Goal: Task Accomplishment & Management: Complete application form

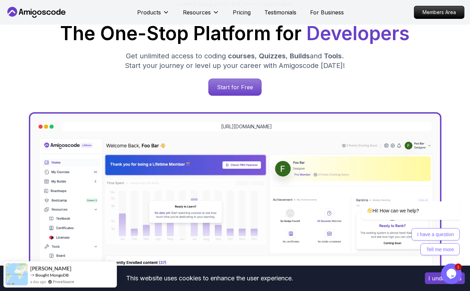
scroll to position [109, 0]
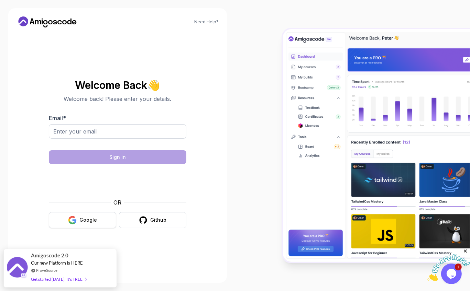
click at [68, 219] on button "Google" at bounding box center [82, 220] width 67 height 16
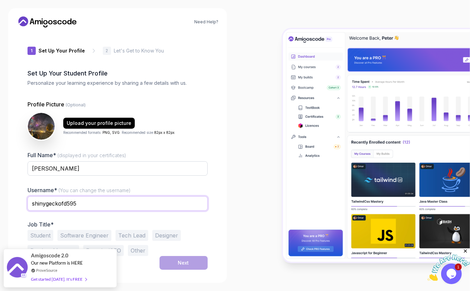
click at [173, 204] on input "shinygeckofd595" at bounding box center [117, 204] width 180 height 14
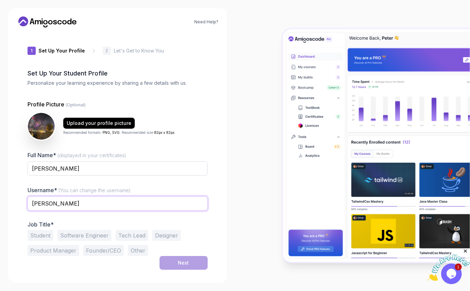
type input "[PERSON_NAME]"
click at [41, 240] on button "Student" at bounding box center [40, 235] width 26 height 11
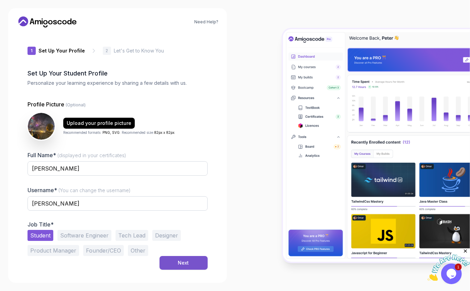
click at [187, 269] on button "Next" at bounding box center [183, 263] width 48 height 14
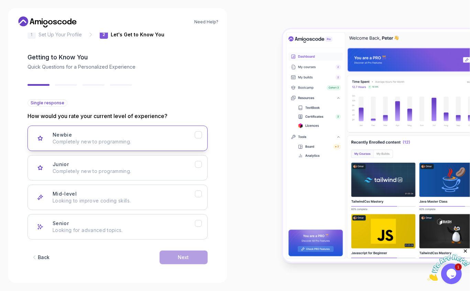
scroll to position [15, 0]
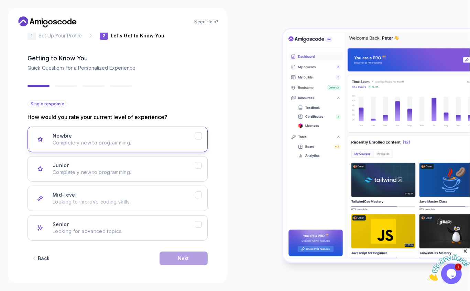
click at [149, 141] on p "Completely new to programming." at bounding box center [124, 142] width 142 height 7
drag, startPoint x: 173, startPoint y: 253, endPoint x: 170, endPoint y: 252, distance: 3.5
click at [170, 252] on button "Next" at bounding box center [183, 259] width 48 height 14
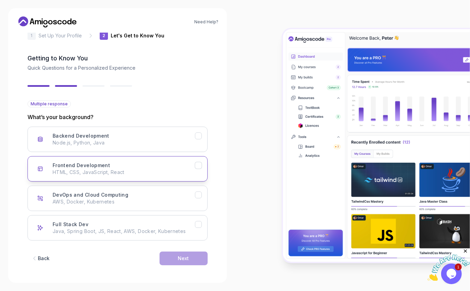
scroll to position [16, 0]
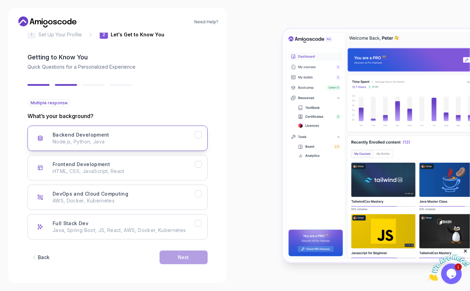
click at [133, 131] on button "Backend Development Node.js, Python, Java" at bounding box center [117, 138] width 180 height 25
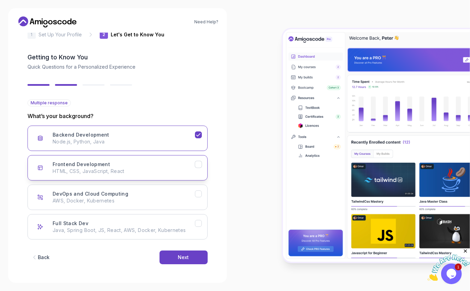
click at [150, 178] on button "Frontend Development HTML, CSS, JavaScript, React" at bounding box center [117, 167] width 180 height 25
click at [151, 185] on button "DevOps and Cloud Computing AWS, Docker, Kubernetes" at bounding box center [117, 197] width 180 height 25
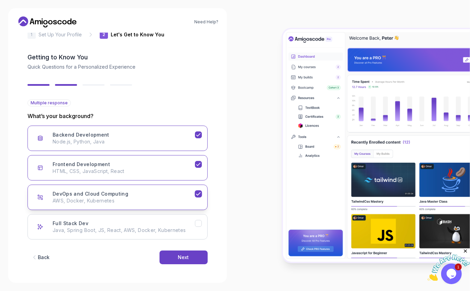
click at [197, 195] on icon "DevOps and Cloud Computing" at bounding box center [198, 194] width 4 height 3
click at [197, 168] on button "Frontend Development HTML, CSS, JavaScript, React" at bounding box center [117, 167] width 180 height 25
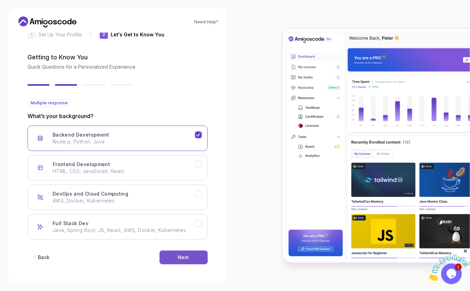
click at [179, 254] on div "Next" at bounding box center [183, 257] width 11 height 7
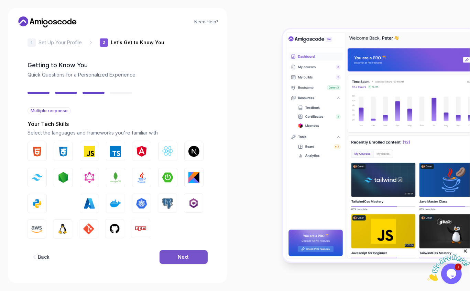
click at [181, 258] on div "Next" at bounding box center [183, 257] width 11 height 7
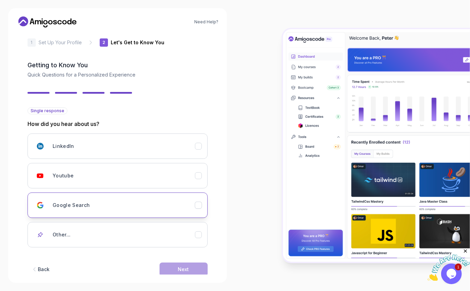
click at [157, 197] on button "Google Search" at bounding box center [117, 205] width 180 height 25
click at [164, 272] on button "Next" at bounding box center [183, 270] width 48 height 14
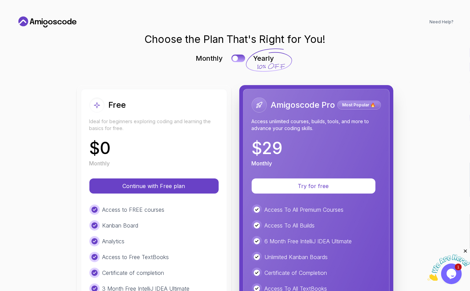
scroll to position [0, 0]
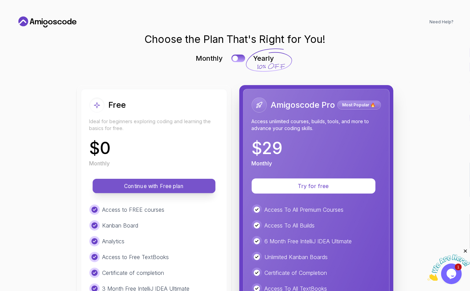
click at [135, 187] on p "Continue with Free plan" at bounding box center [153, 186] width 107 height 8
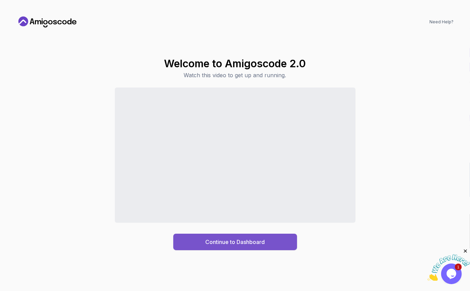
click at [211, 243] on div "Continue to Dashboard" at bounding box center [234, 242] width 59 height 8
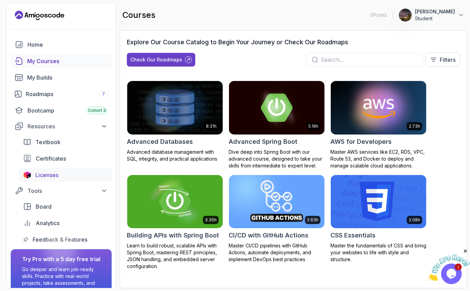
click at [58, 179] on span "Licenses" at bounding box center [46, 175] width 23 height 8
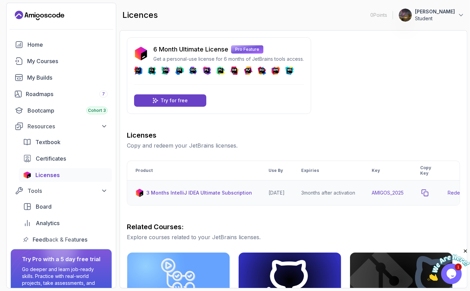
click at [428, 193] on icon "copy-button" at bounding box center [424, 193] width 7 height 7
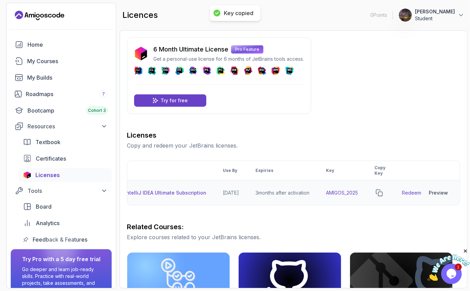
click at [410, 192] on link "Redeem" at bounding box center [411, 193] width 19 height 7
